Goal: Check status: Check status

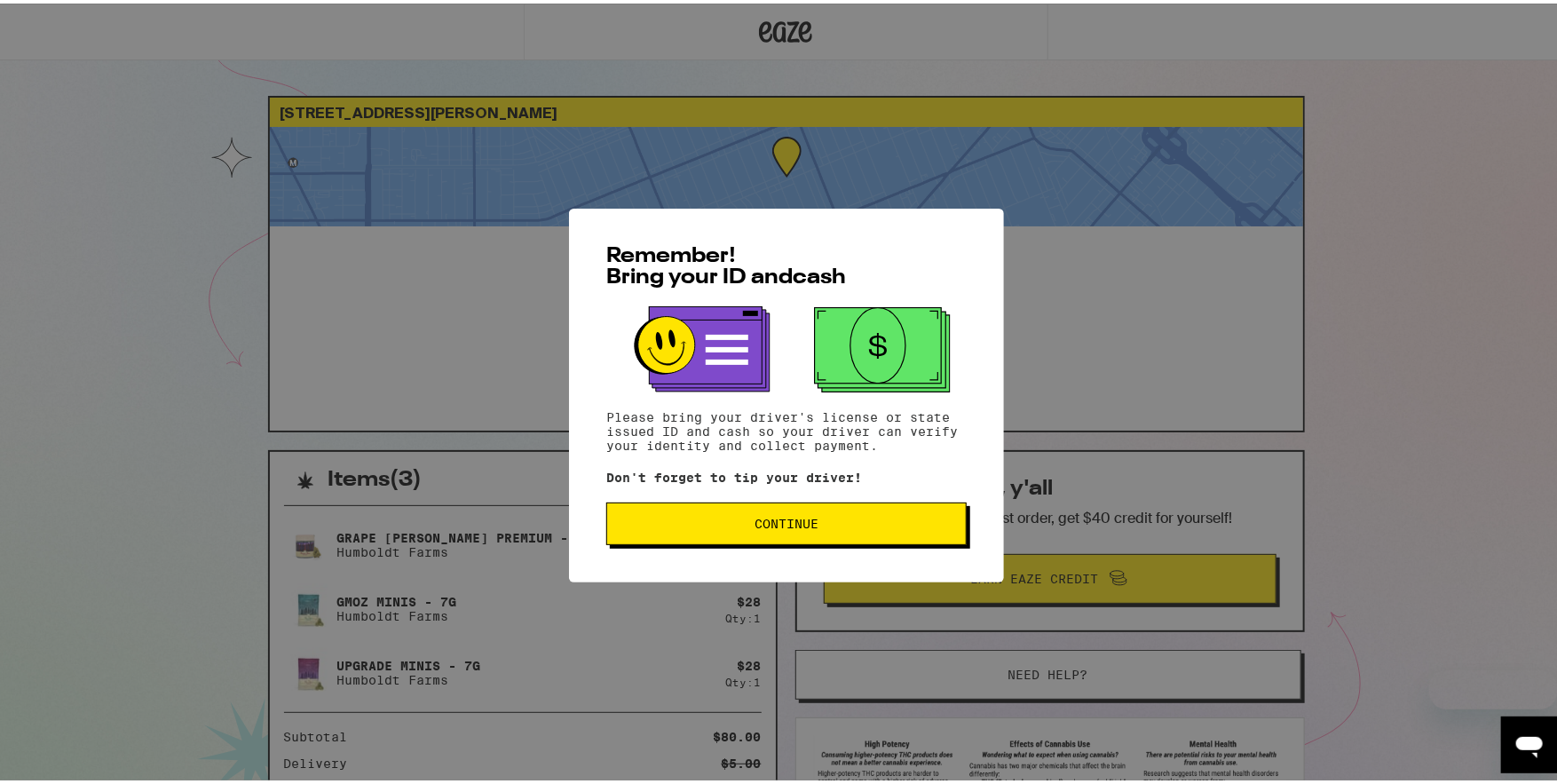
click at [733, 520] on span "Continue" at bounding box center [786, 520] width 330 height 13
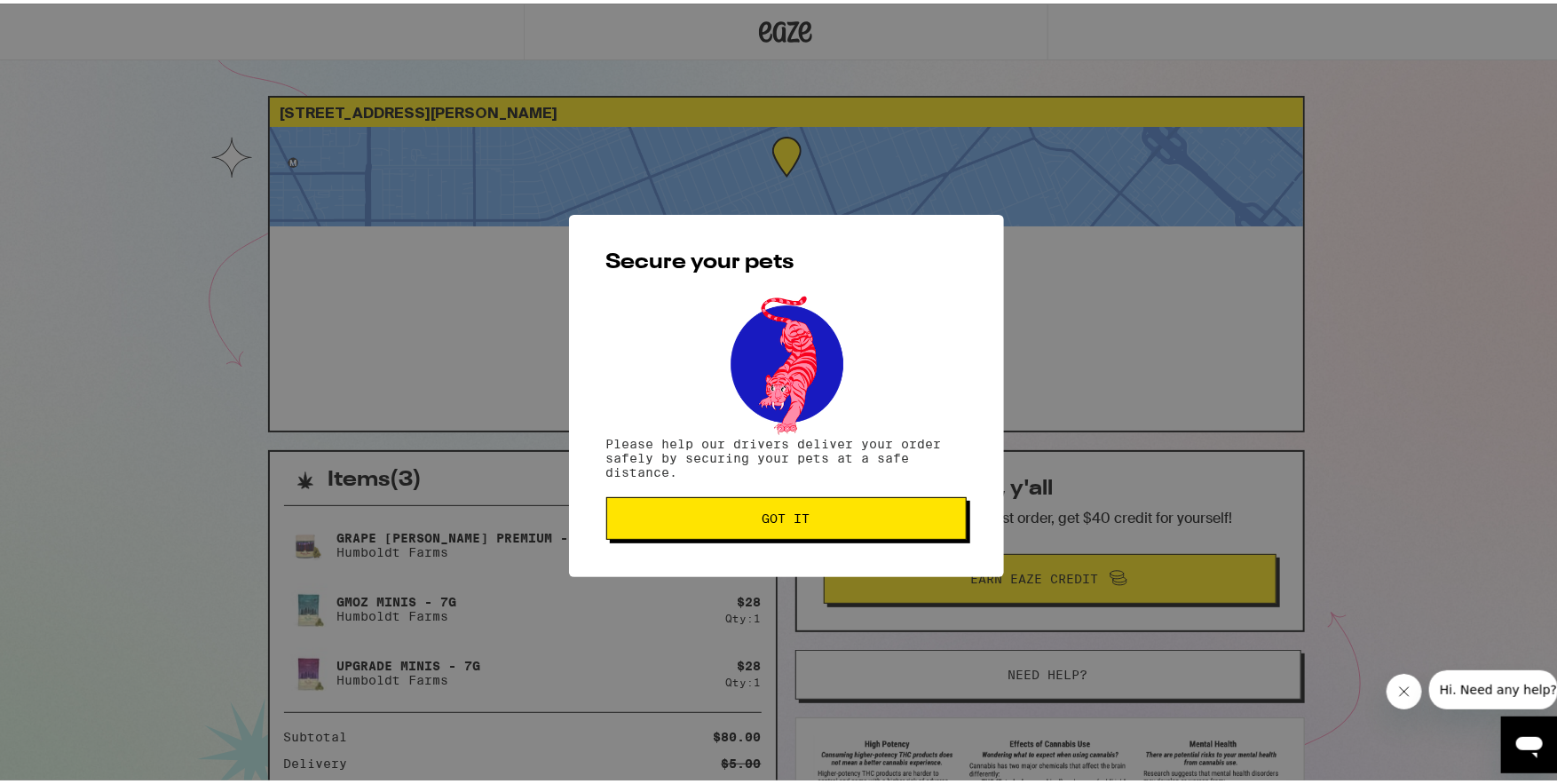
click at [728, 516] on span "Got it" at bounding box center [786, 514] width 330 height 13
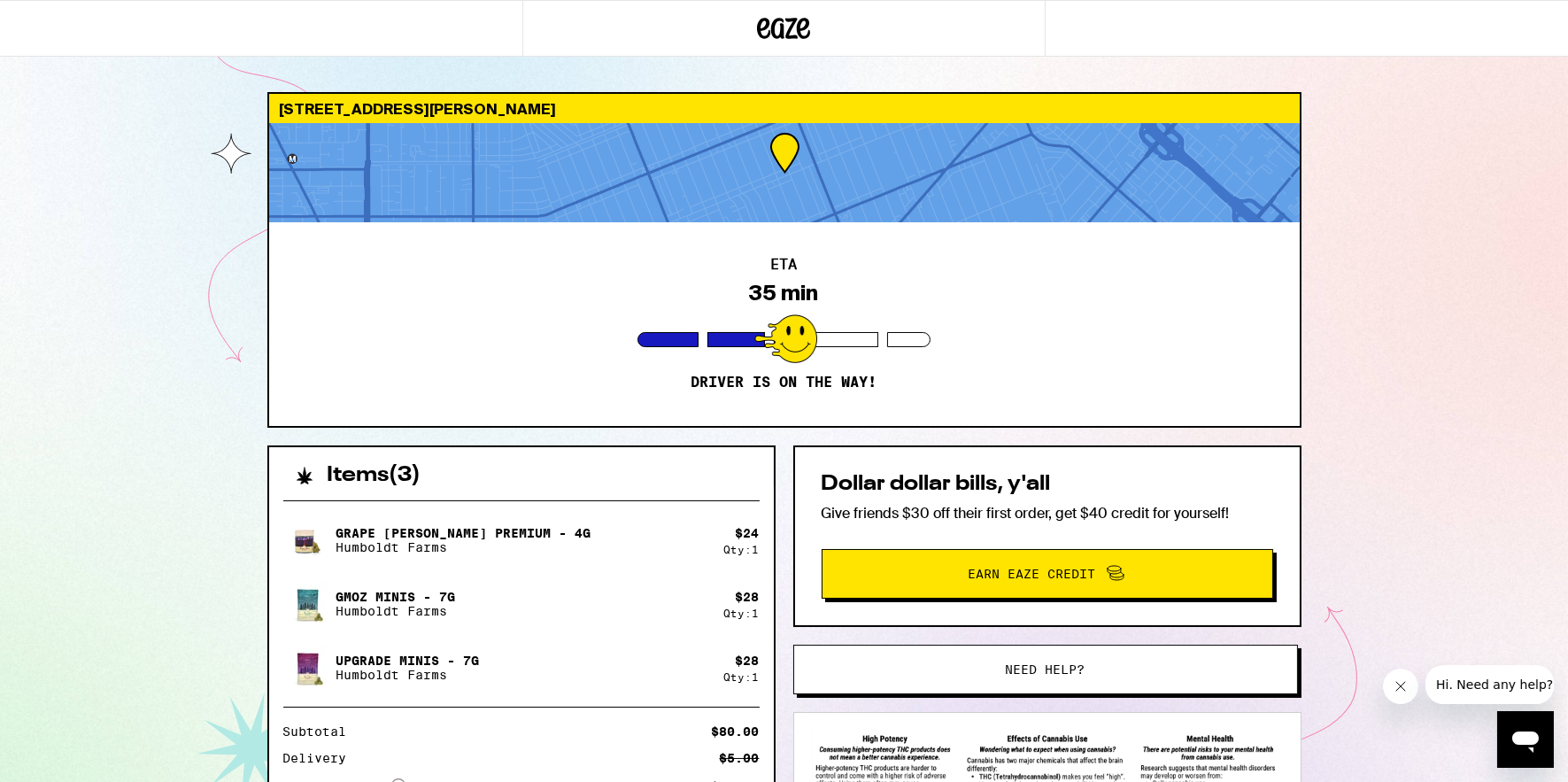
click at [202, 493] on div "2707 W Clark Ave Burbank 91505 ETA 35 min Driver is on the way! Items ( 3 ) Gra…" at bounding box center [784, 482] width 1568 height 965
click at [303, 523] on img at bounding box center [308, 539] width 50 height 50
drag, startPoint x: 309, startPoint y: 468, endPoint x: 469, endPoint y: 478, distance: 160.3
click at [472, 480] on div "Items ( 3 )" at bounding box center [521, 466] width 504 height 39
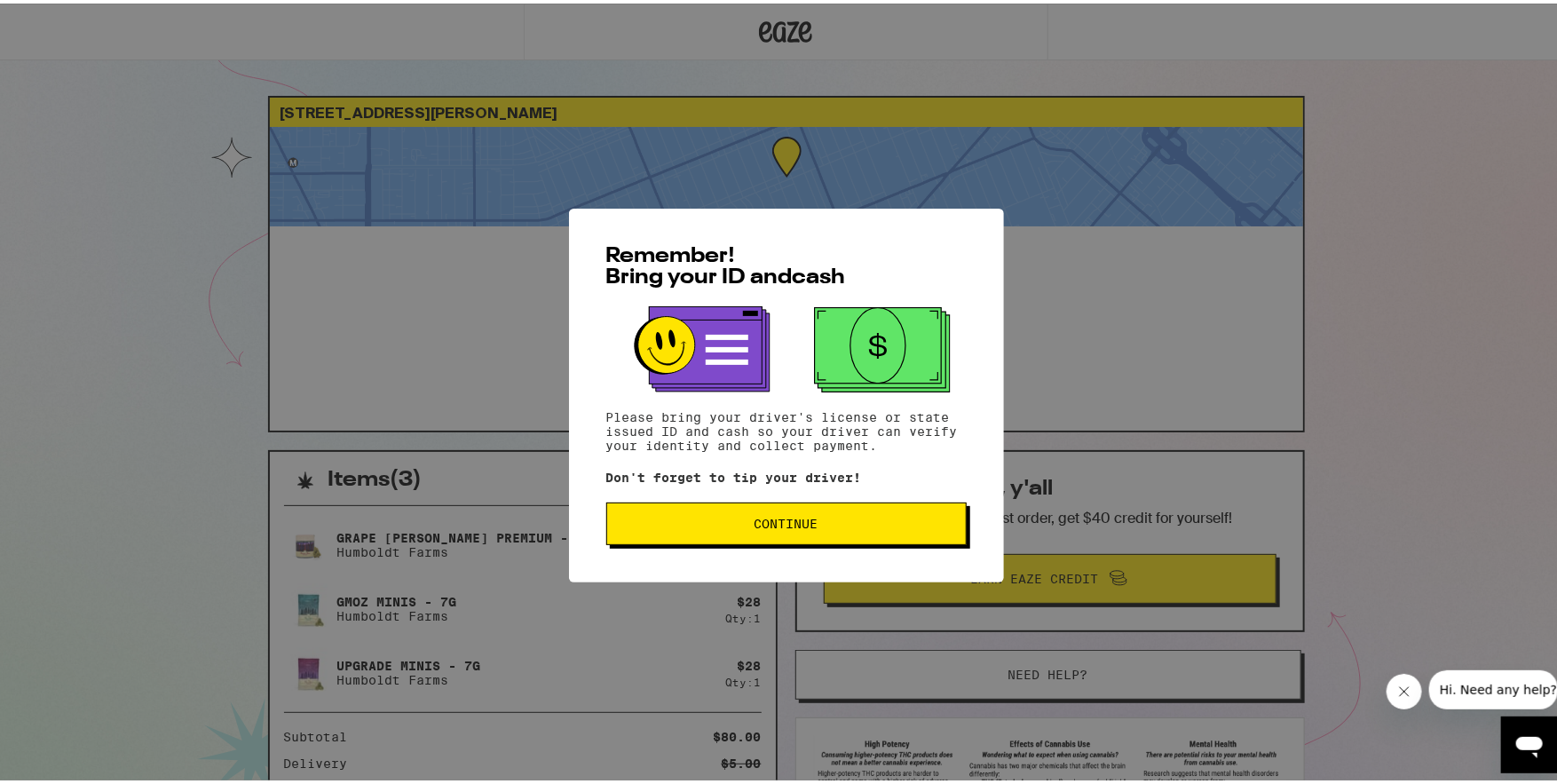
click at [696, 519] on span "Continue" at bounding box center [786, 520] width 330 height 13
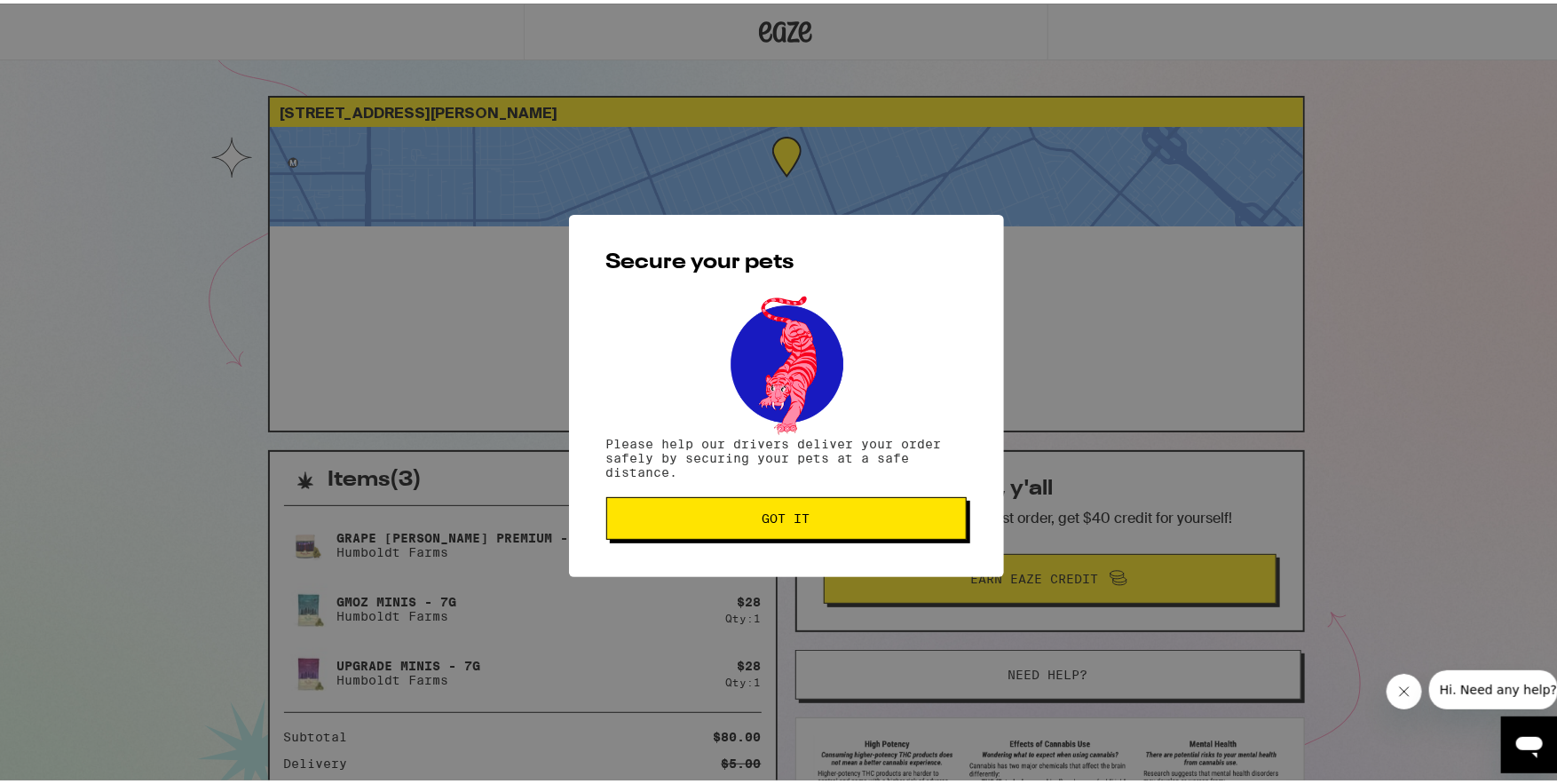
click at [681, 515] on span "Got it" at bounding box center [786, 514] width 330 height 13
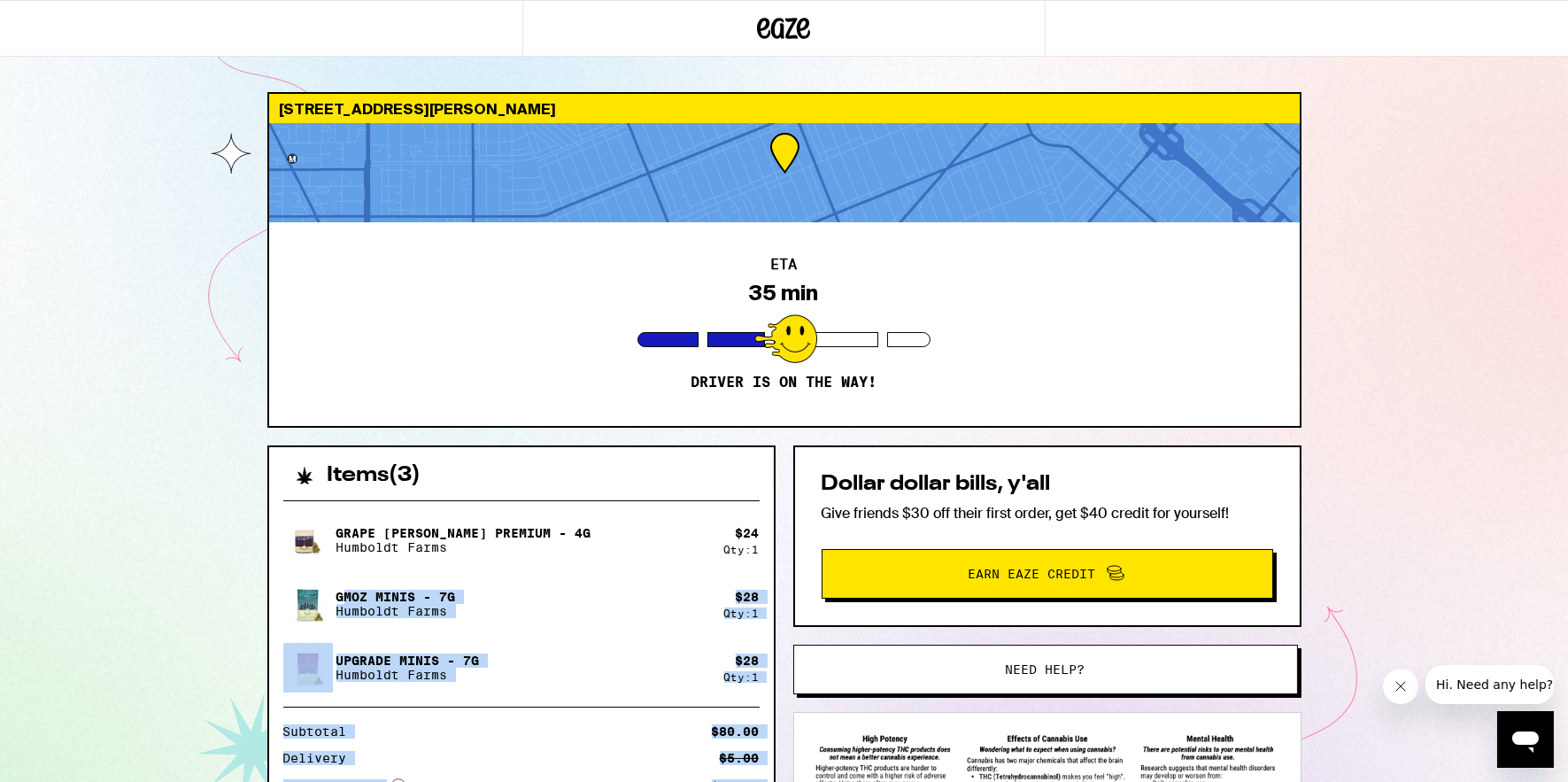
drag, startPoint x: 340, startPoint y: 595, endPoint x: 578, endPoint y: 854, distance: 351.7
click at [578, 781] on html "2707 W Clark Ave Burbank 91505 ETA 35 min Driver is on the way! Items ( 3 ) Gra…" at bounding box center [784, 482] width 1568 height 965
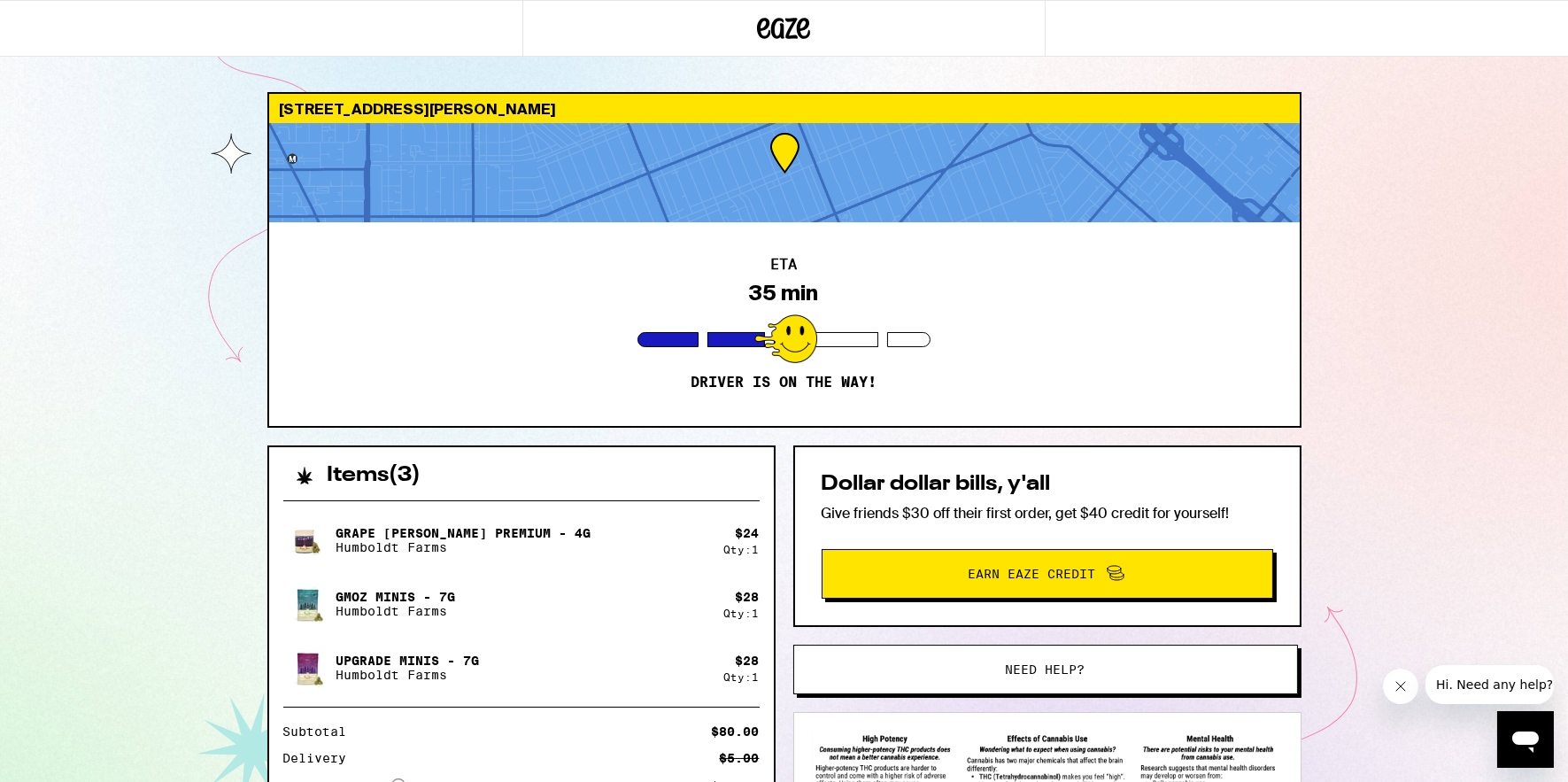
click at [142, 576] on div "2707 W Clark Ave Burbank 91505 ETA 35 min Driver is on the way! Items ( 3 ) Gra…" at bounding box center [784, 482] width 1568 height 965
click at [195, 288] on div "2707 W Clark Ave Burbank 91505 ETA 21 min Driver is on the way! Items ( 3 ) Gra…" at bounding box center [784, 482] width 1568 height 965
click at [146, 85] on div "2707 W Clark Ave Burbank 91505 ETA 21 min Driver is on the way! Items ( 3 ) Gra…" at bounding box center [784, 482] width 1568 height 965
click at [773, 20] on icon at bounding box center [783, 28] width 53 height 32
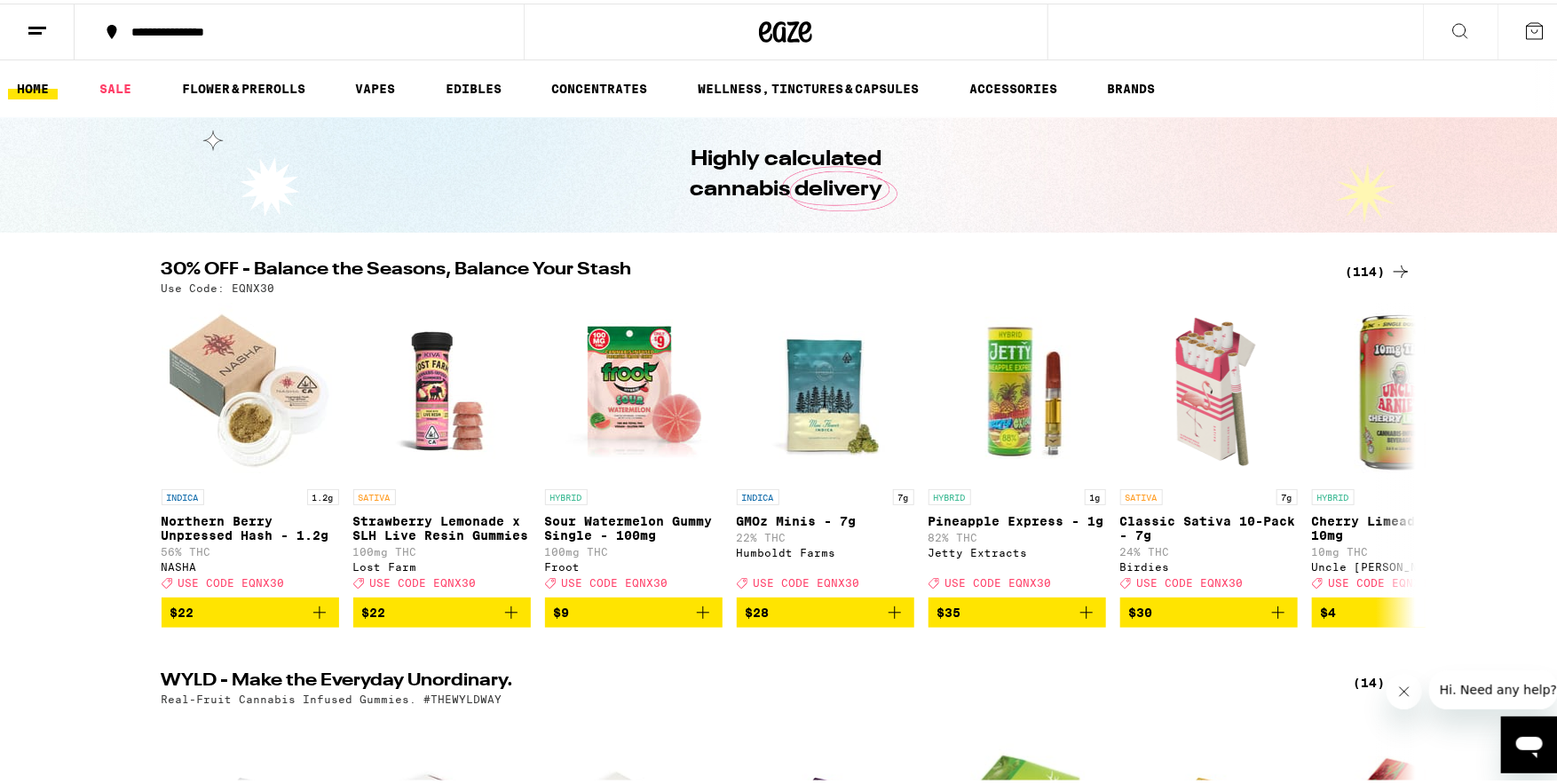
click at [38, 25] on icon at bounding box center [37, 27] width 21 height 21
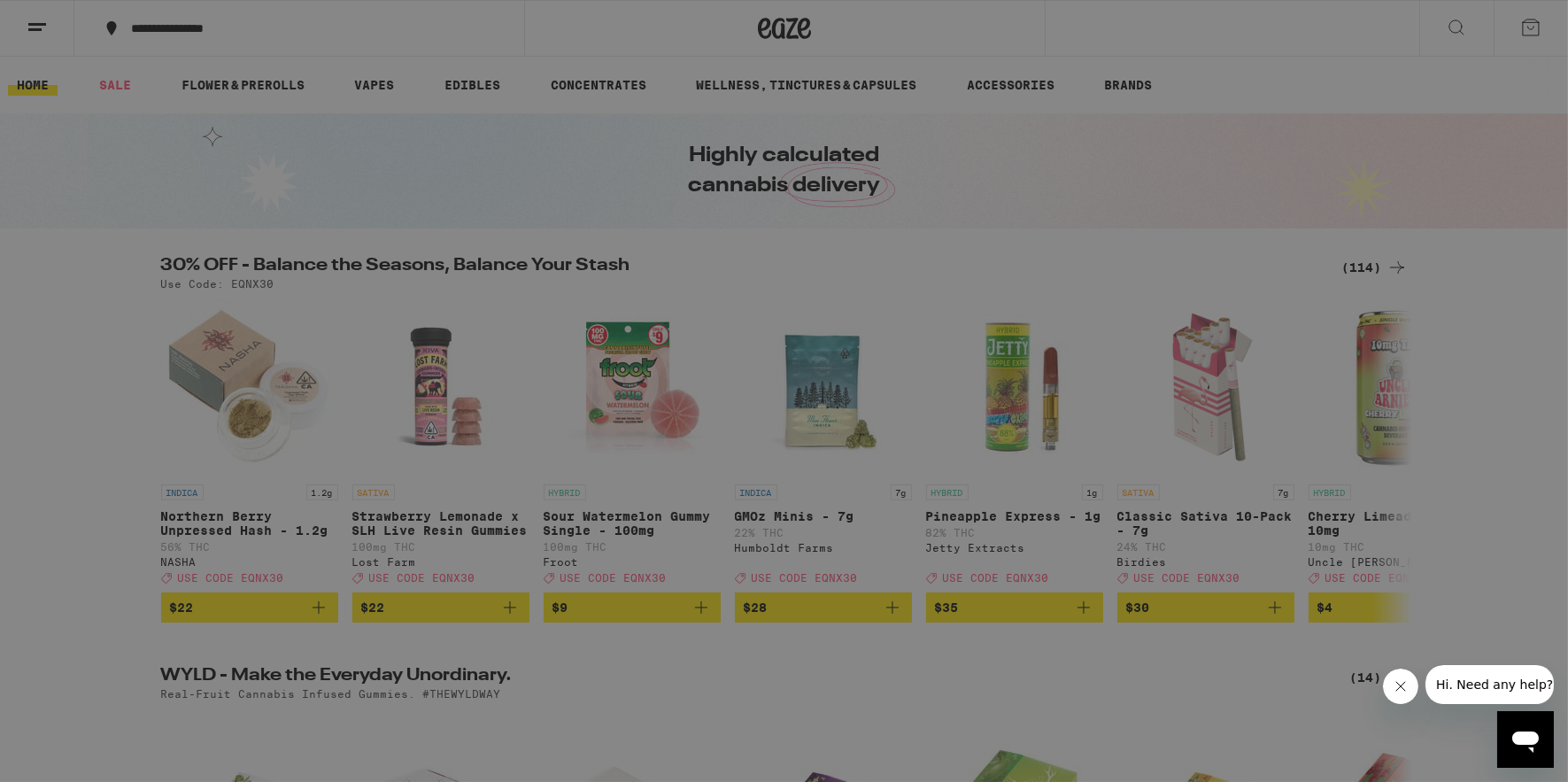
click at [38, 25] on icon at bounding box center [38, 29] width 35 height 35
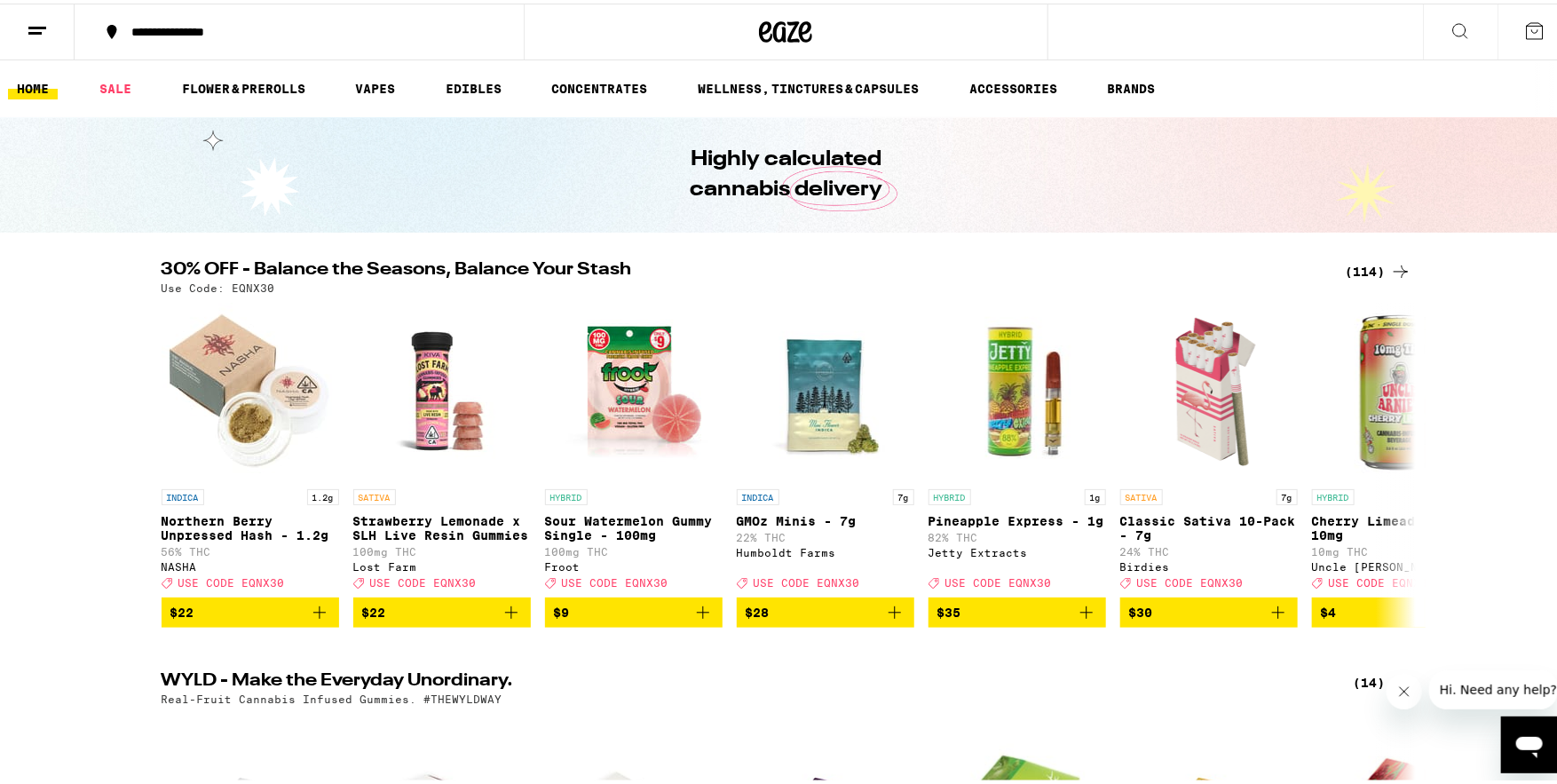
click at [38, 25] on icon at bounding box center [37, 27] width 21 height 21
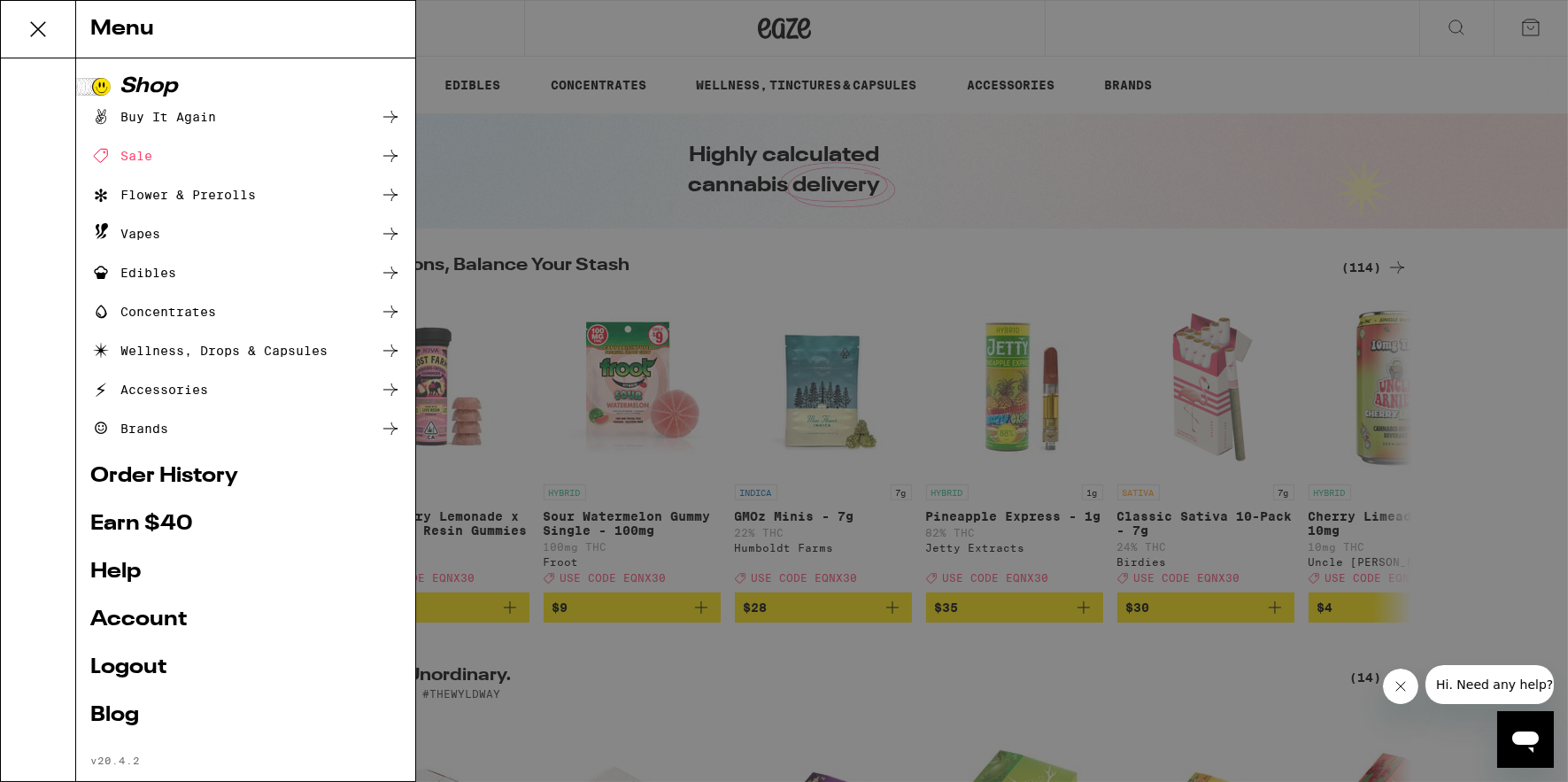
click at [229, 473] on link "Order History" at bounding box center [246, 476] width 311 height 21
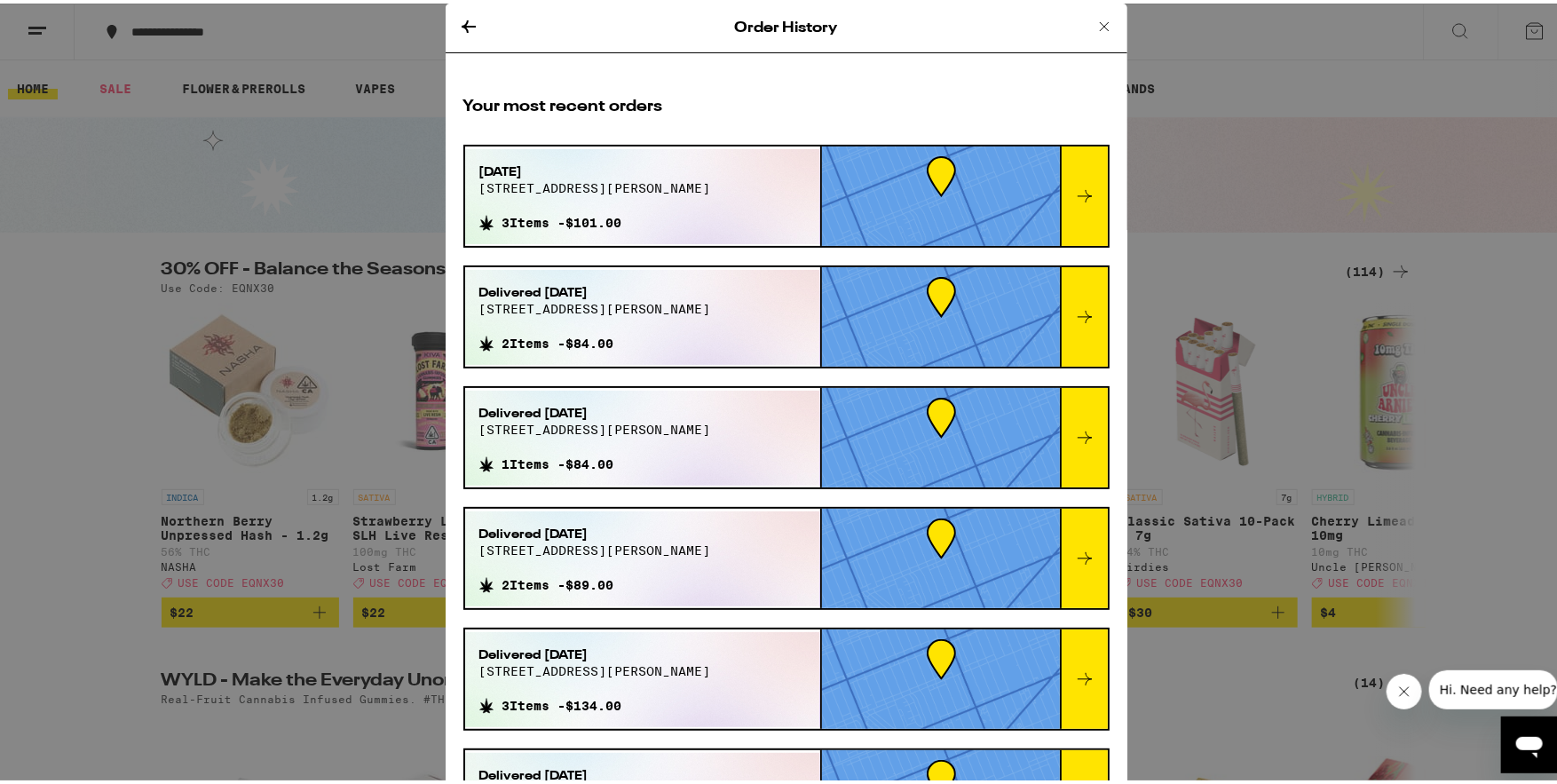
click at [1075, 198] on icon at bounding box center [1085, 193] width 21 height 21
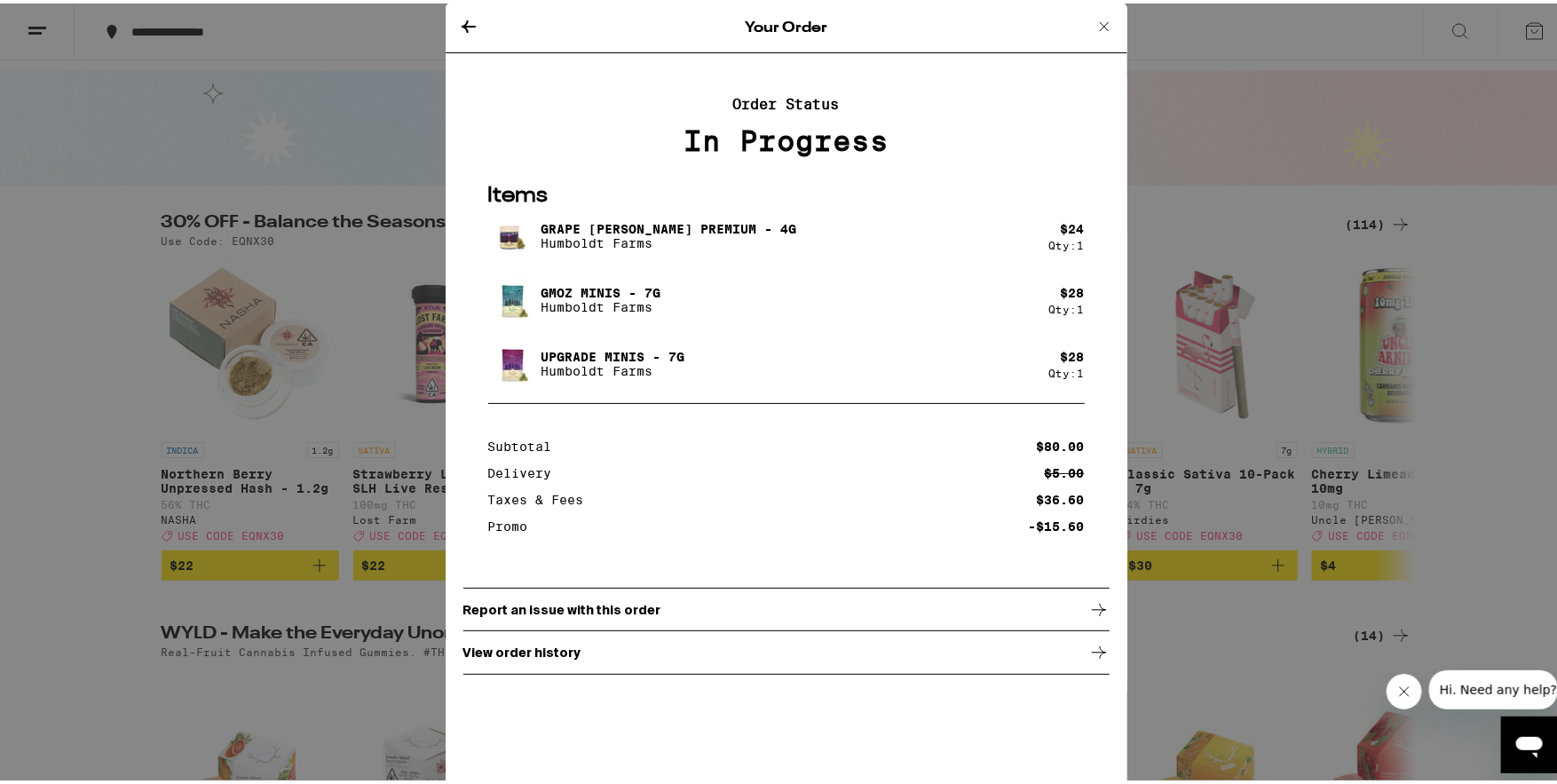
scroll to position [56, 0]
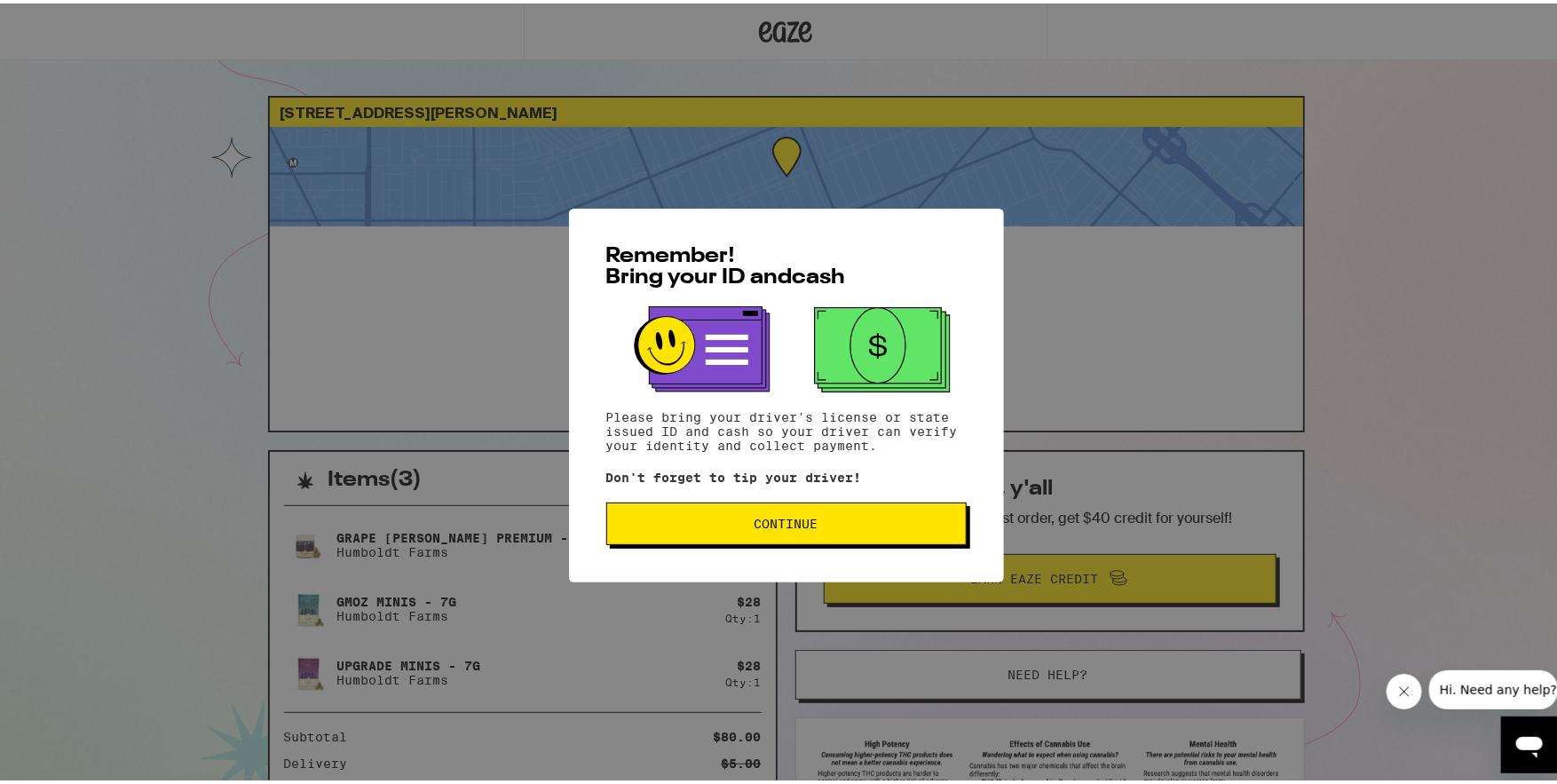
click at [745, 521] on span "Continue" at bounding box center [786, 520] width 330 height 13
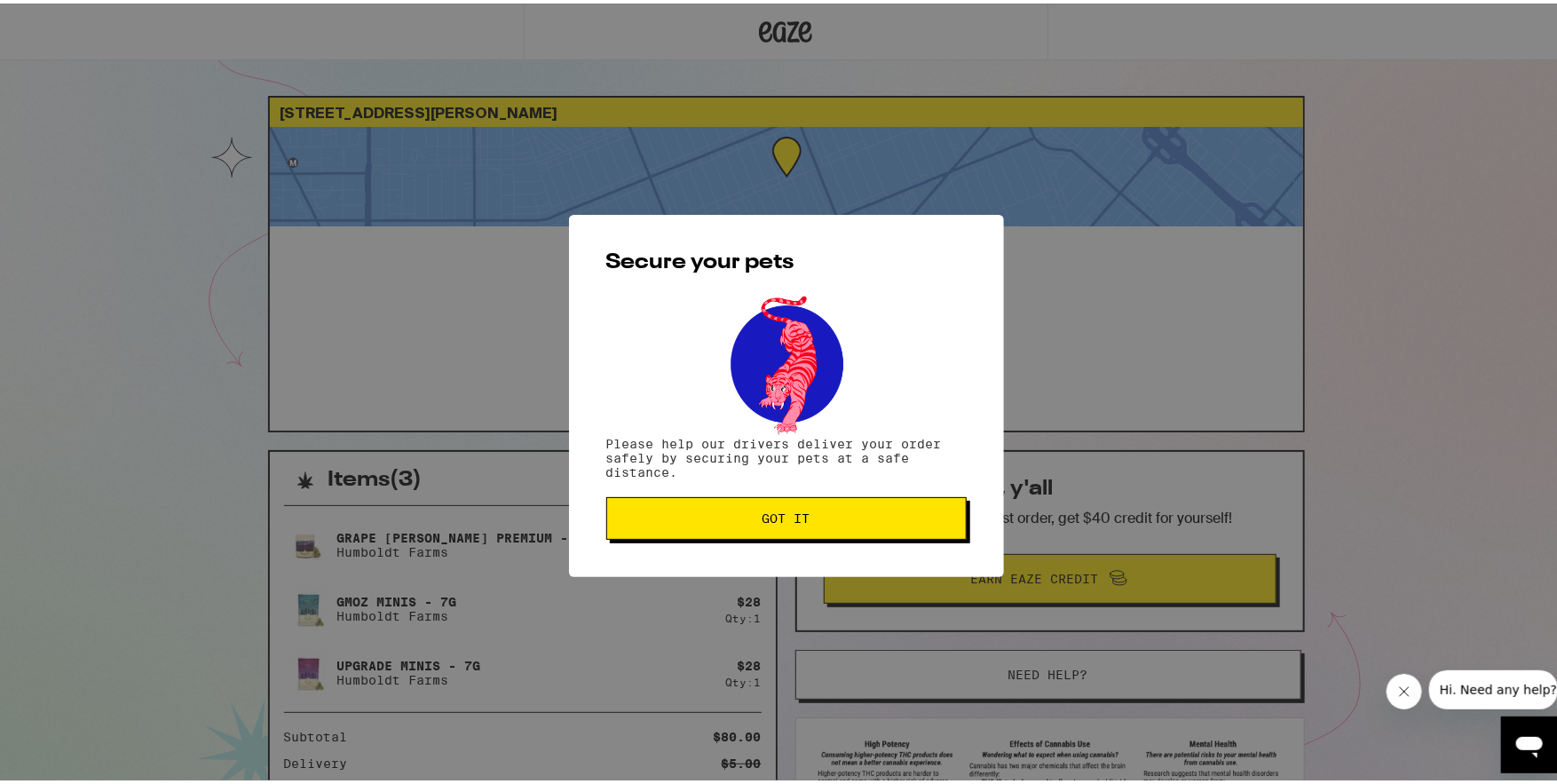
click at [746, 516] on span "Got it" at bounding box center [786, 514] width 330 height 13
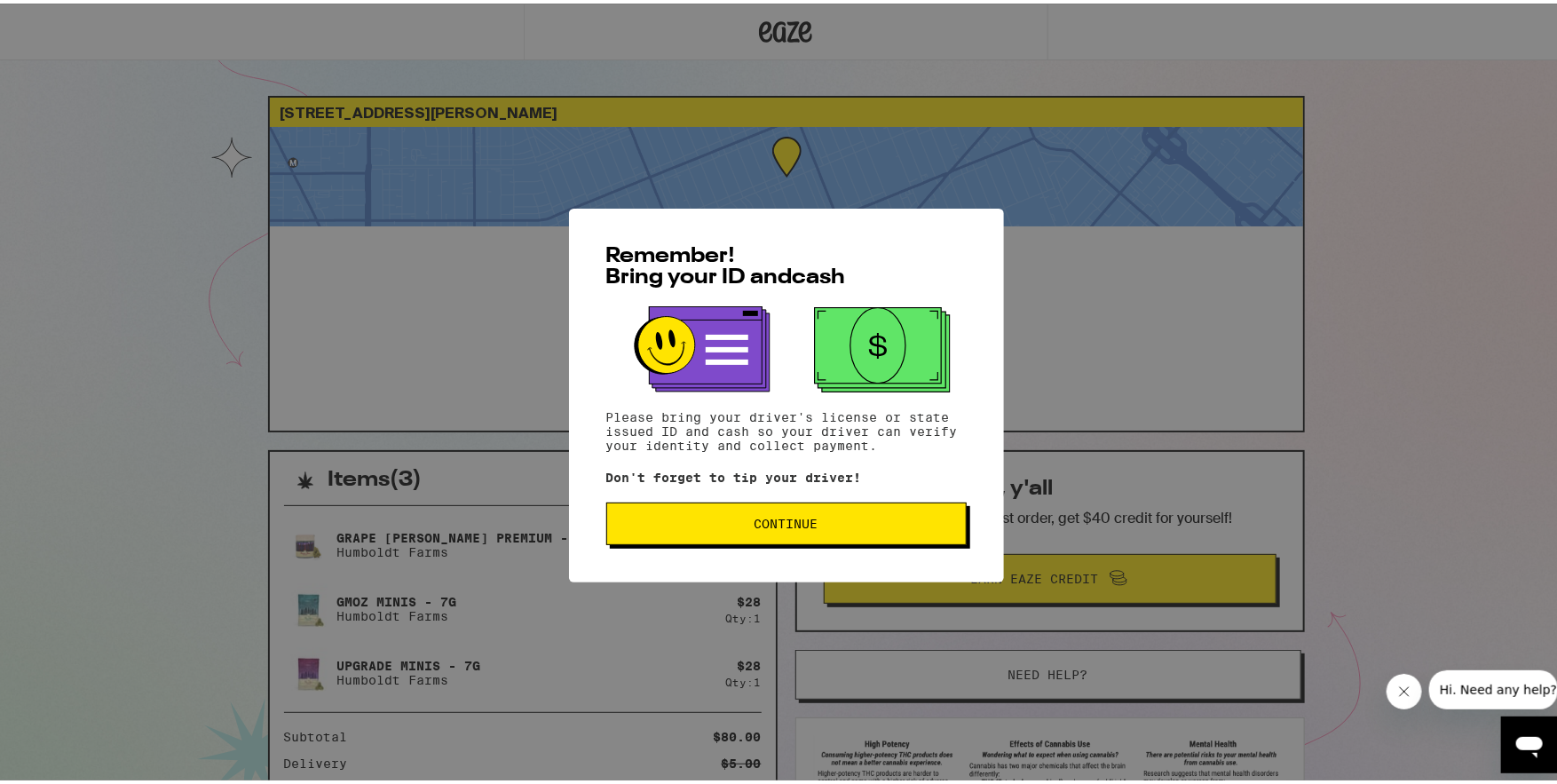
click at [764, 536] on button "Continue" at bounding box center [786, 520] width 361 height 43
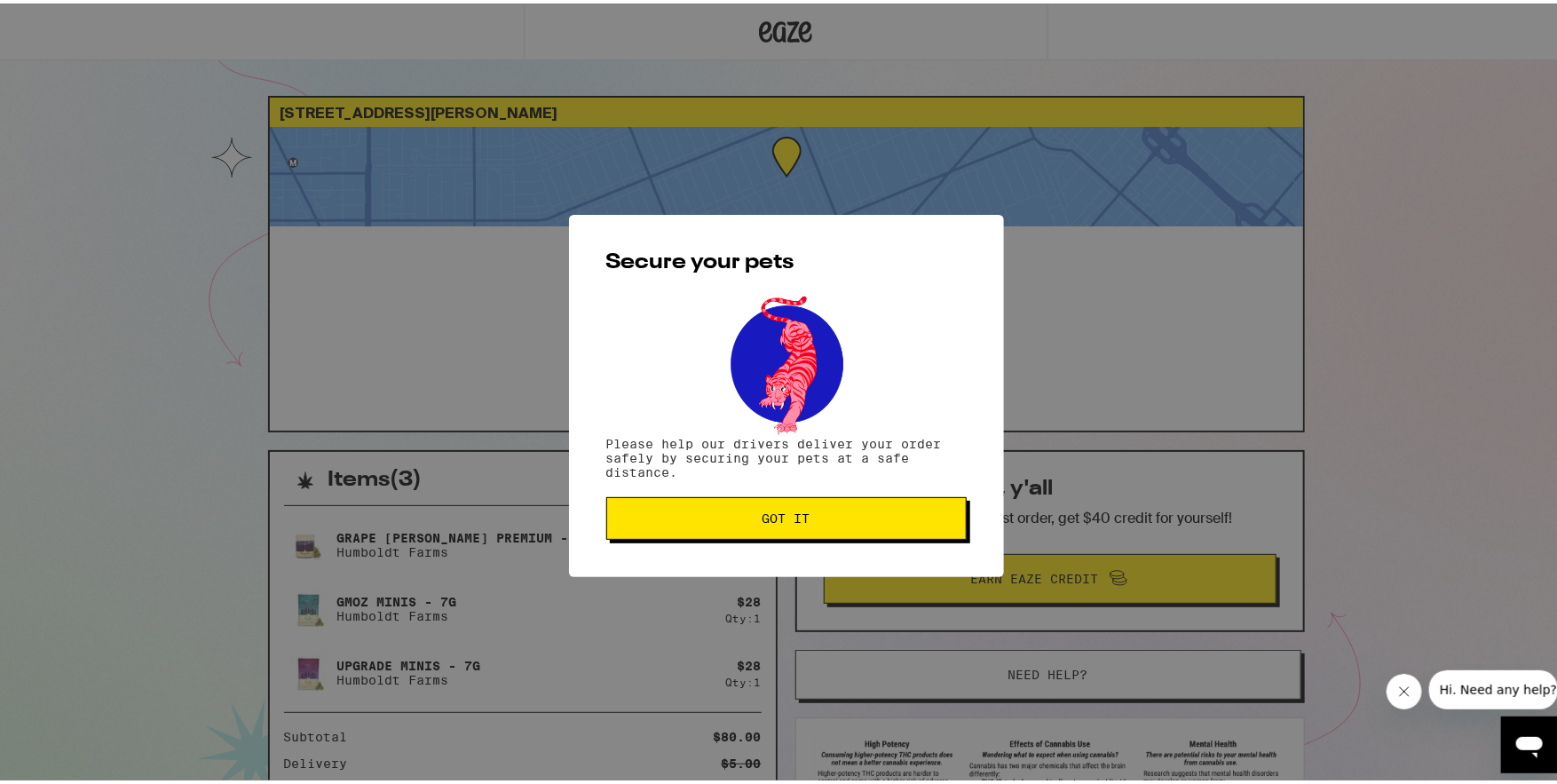
click at [765, 528] on button "Got it" at bounding box center [786, 515] width 361 height 43
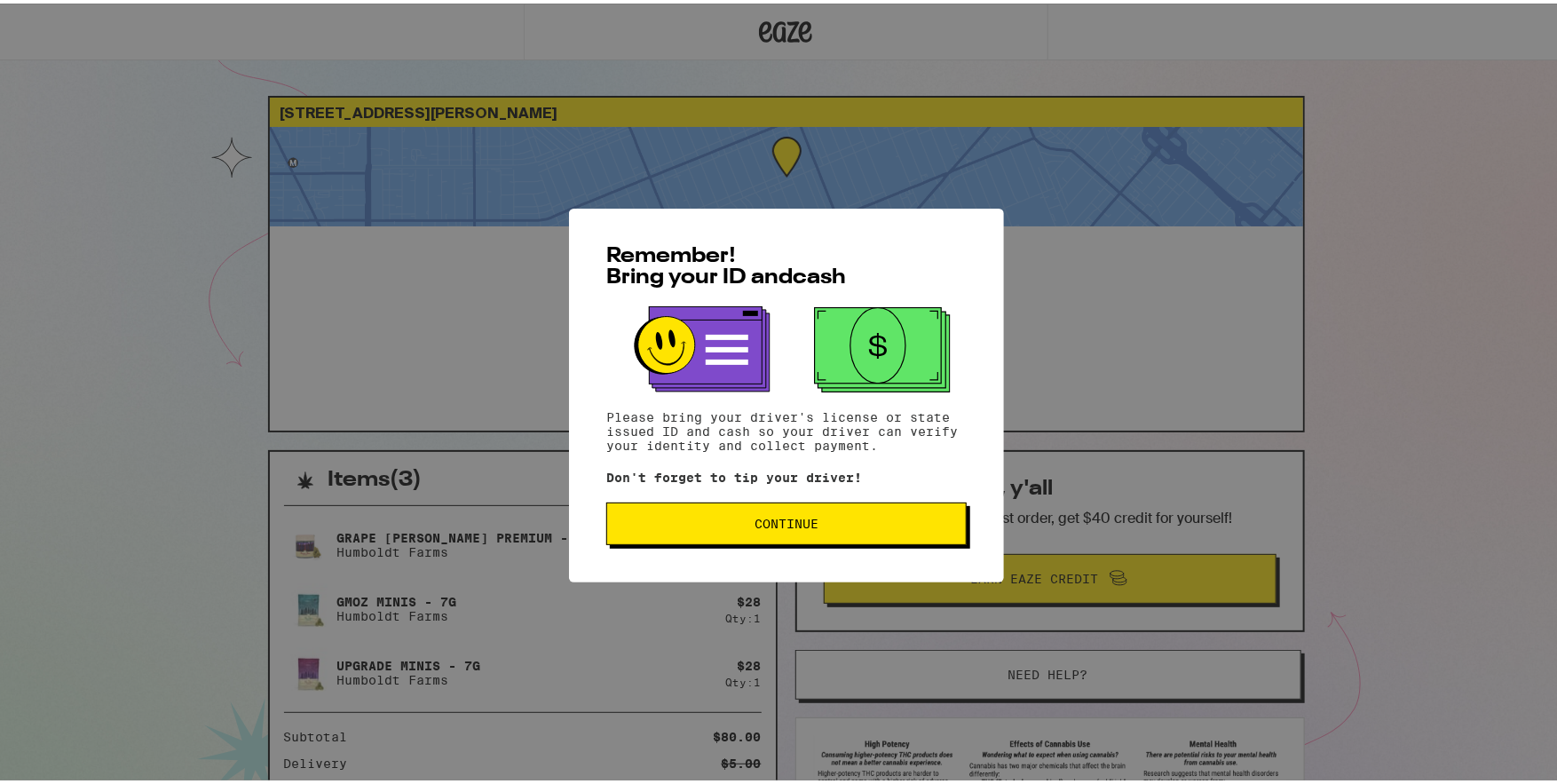
click at [796, 517] on span "Continue" at bounding box center [787, 520] width 64 height 13
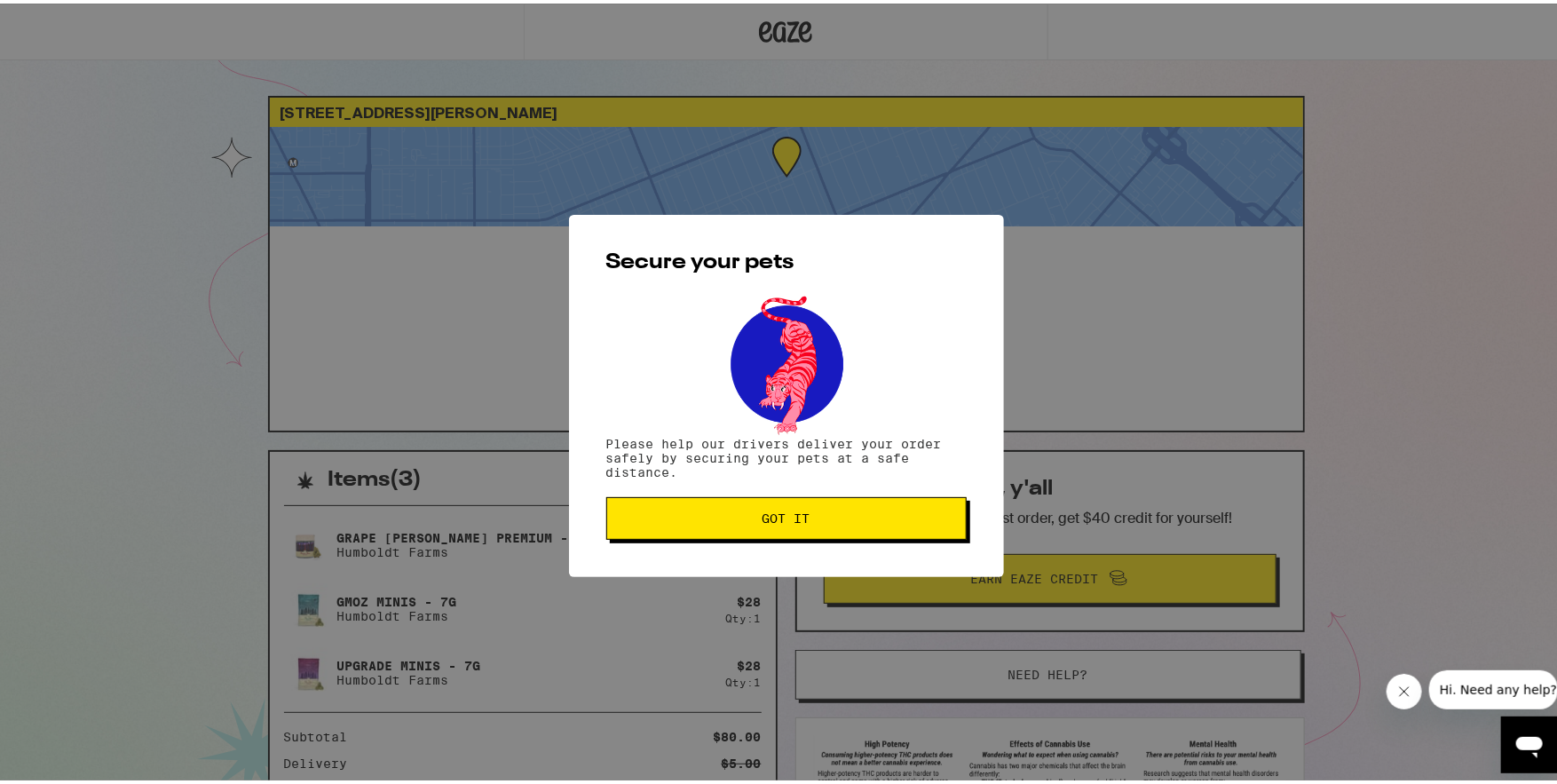
click at [791, 521] on span "Got it" at bounding box center [786, 514] width 48 height 13
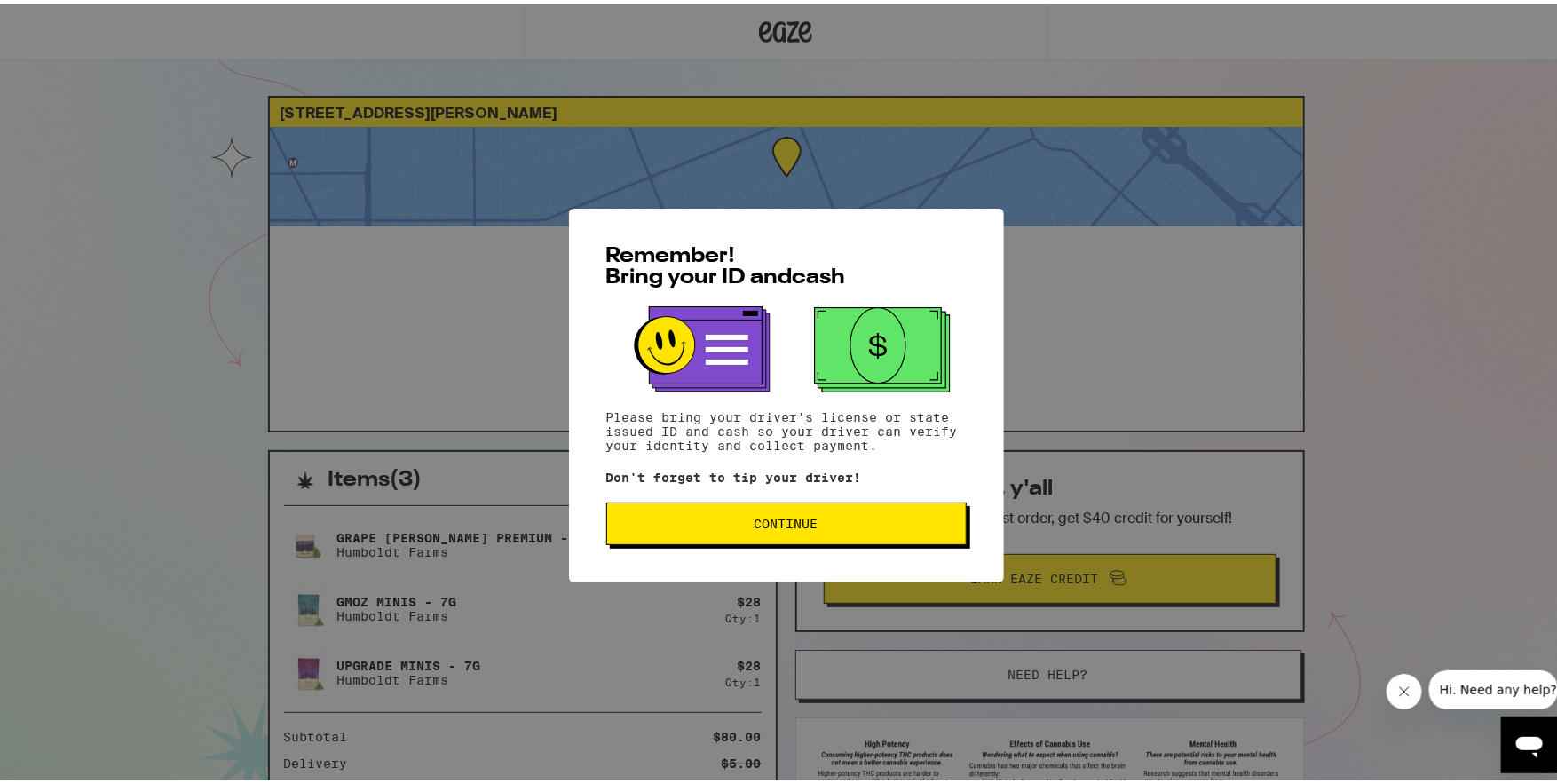
click at [756, 526] on span "Continue" at bounding box center [787, 520] width 64 height 13
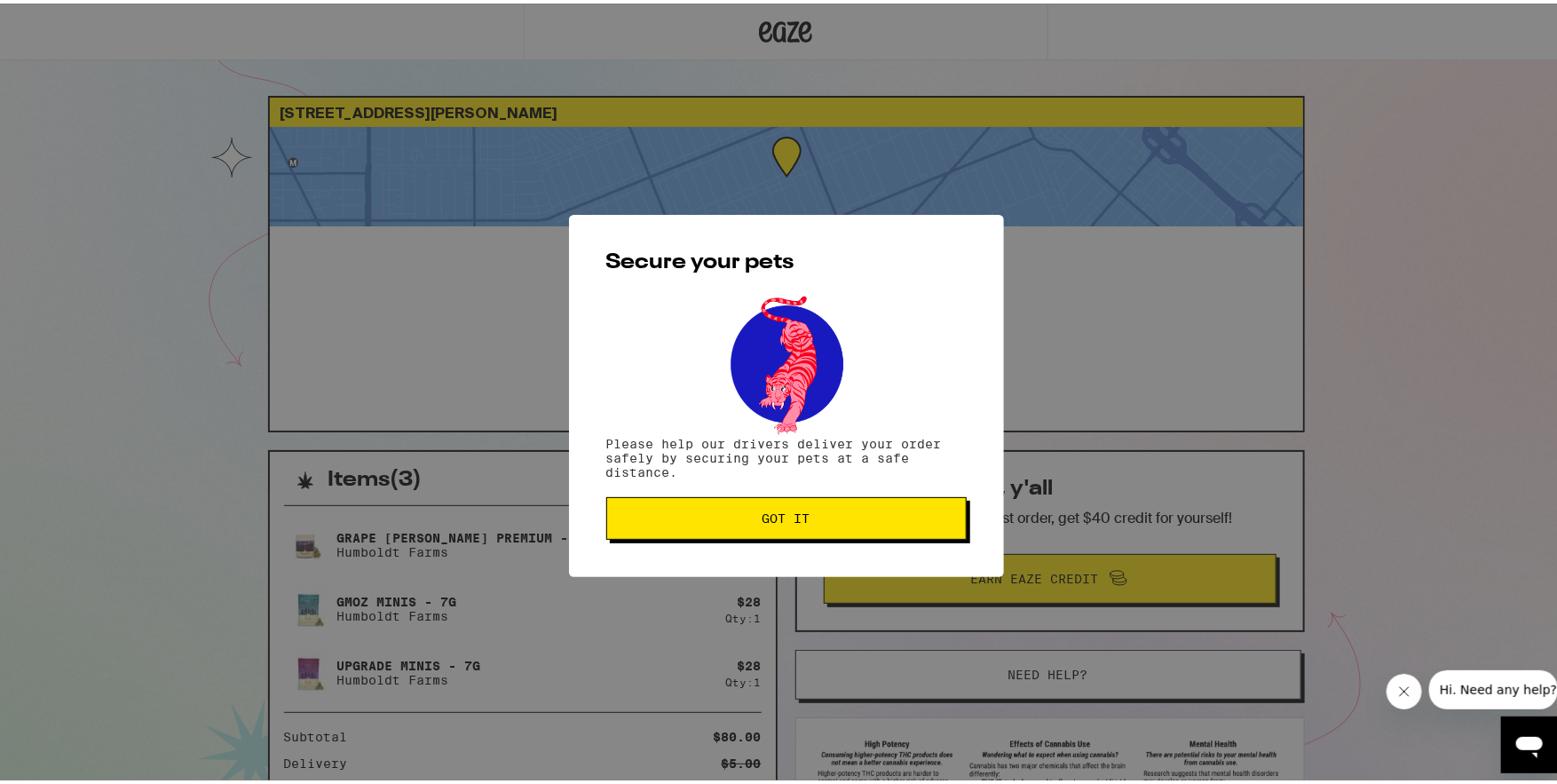
click at [763, 521] on span "Got it" at bounding box center [786, 514] width 48 height 13
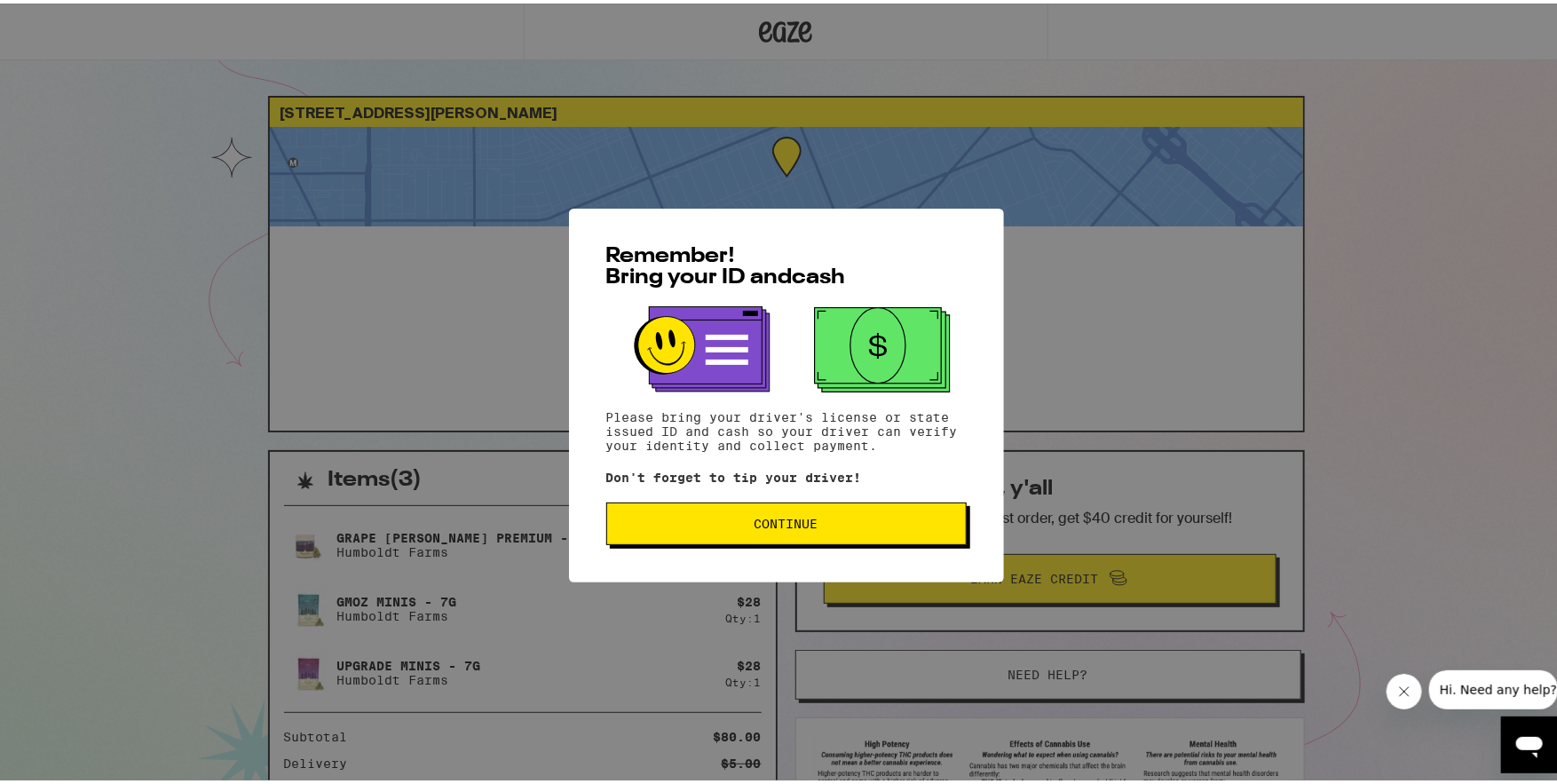
click at [812, 512] on button "Continue" at bounding box center [786, 520] width 361 height 43
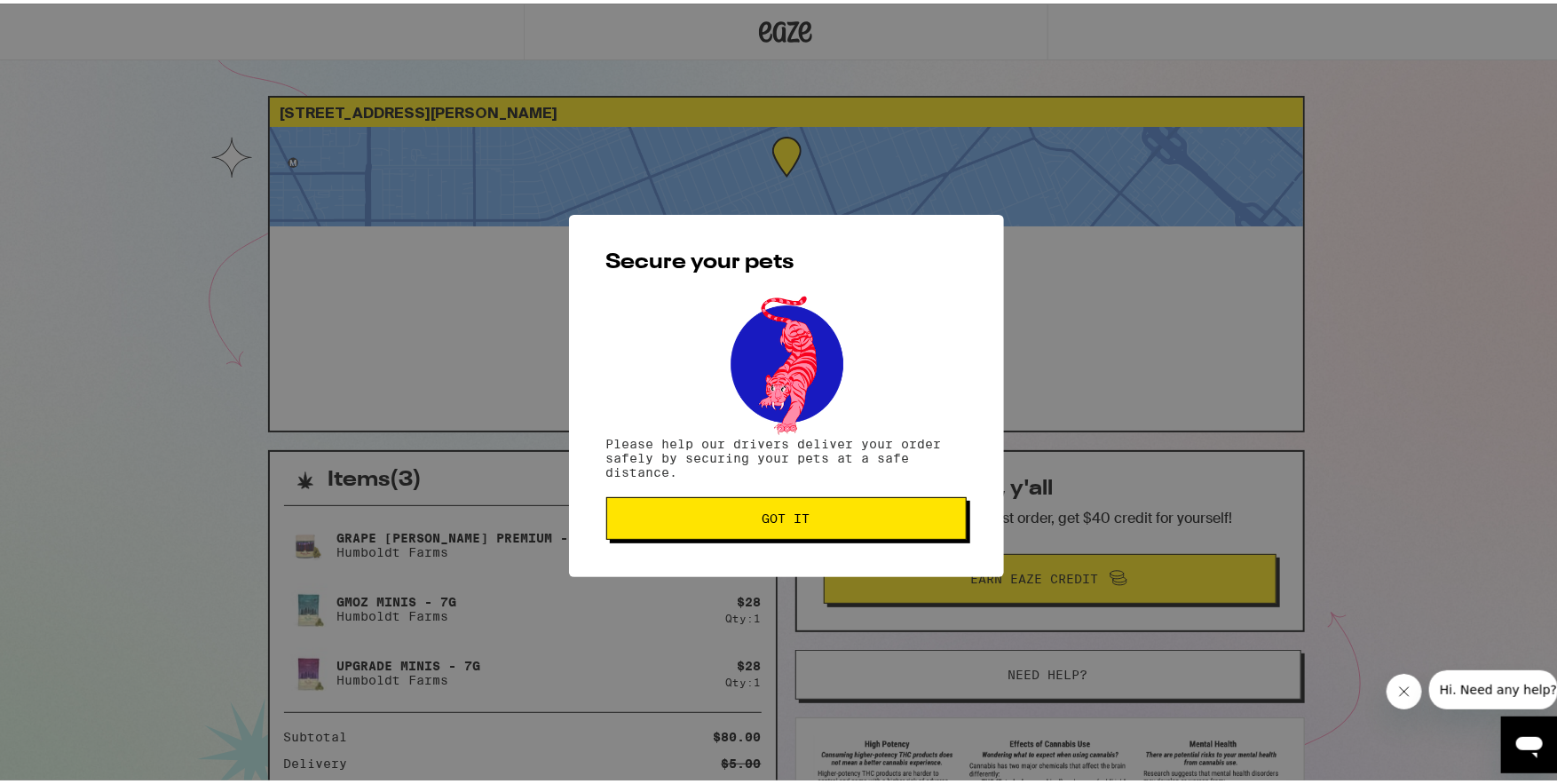
click at [816, 497] on button "Got it" at bounding box center [786, 515] width 361 height 43
